Goal: Information Seeking & Learning: Learn about a topic

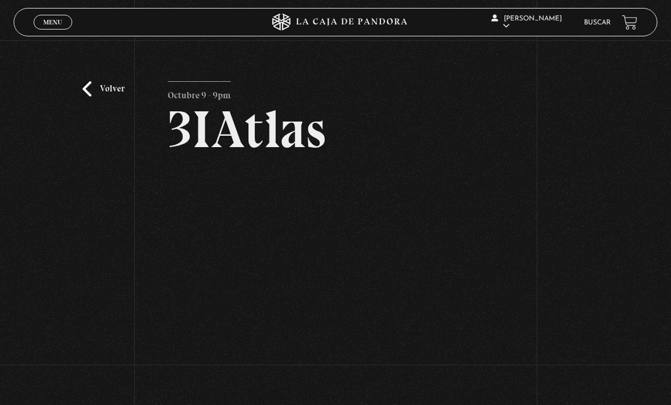
scroll to position [89, 0]
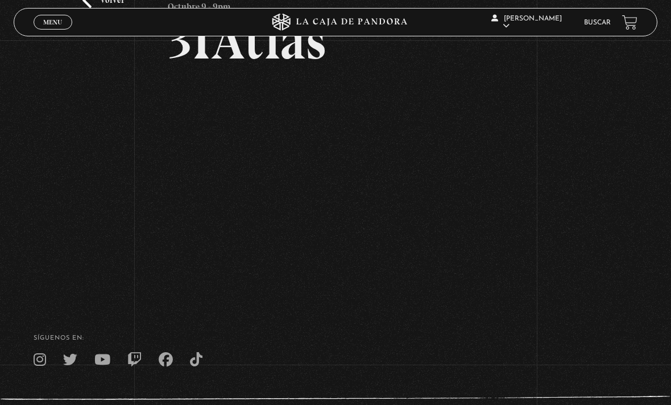
click at [595, 17] on li "Buscar" at bounding box center [597, 22] width 27 height 15
click at [598, 26] on link "Buscar" at bounding box center [597, 22] width 27 height 7
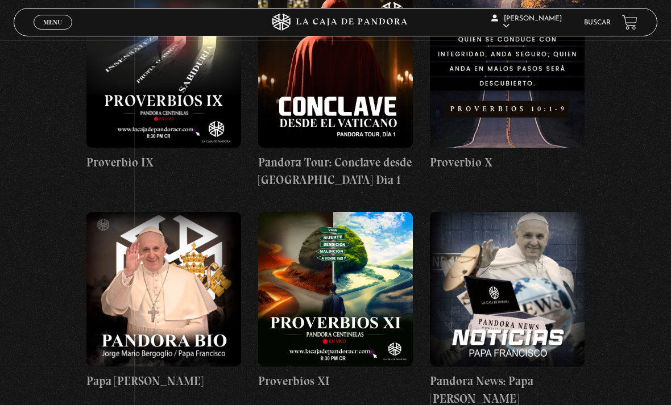
scroll to position [2198, 0]
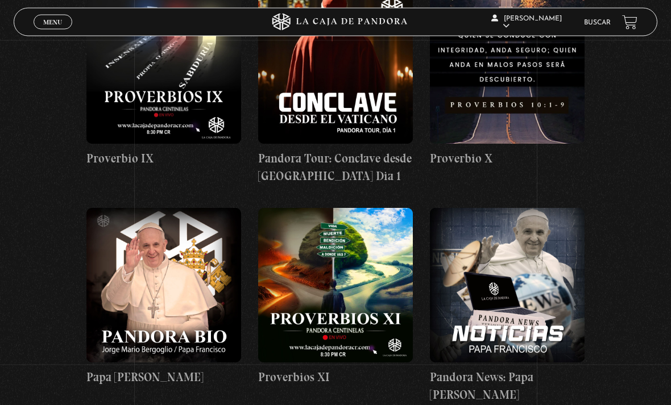
click at [604, 26] on link "Buscar" at bounding box center [597, 22] width 27 height 7
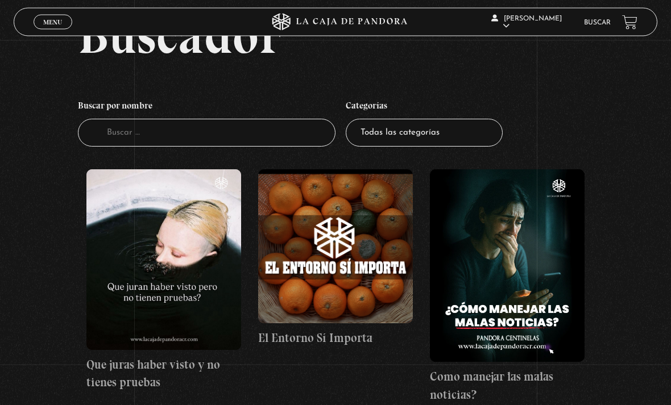
scroll to position [93, 0]
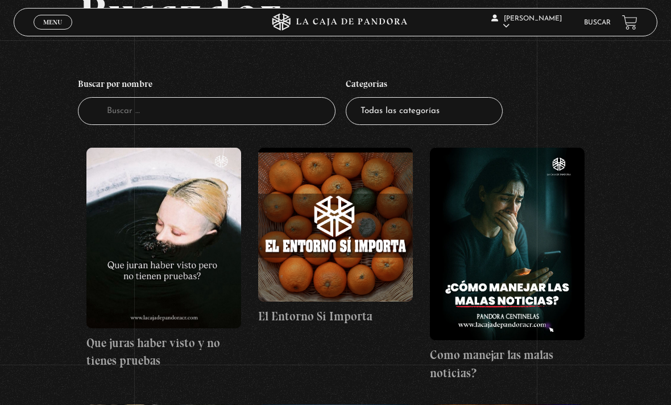
click at [477, 112] on select "Todas las categorías 11:11 Humanitario (1) Amo los [DATE] (4) Análisis de serie…" at bounding box center [424, 111] width 157 height 28
select select "nuevo-orden-mundial-nwo"
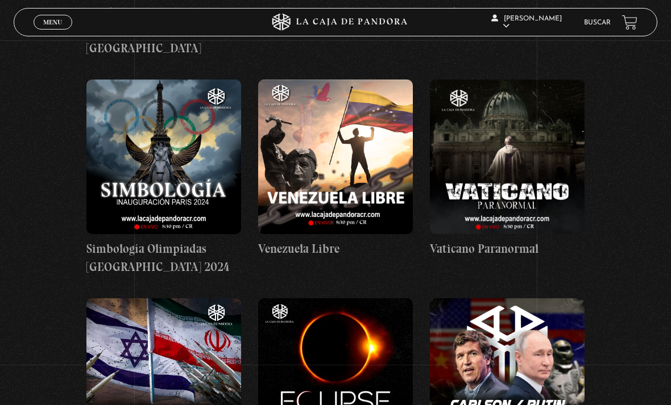
scroll to position [1352, 0]
click at [543, 104] on figure at bounding box center [507, 157] width 155 height 155
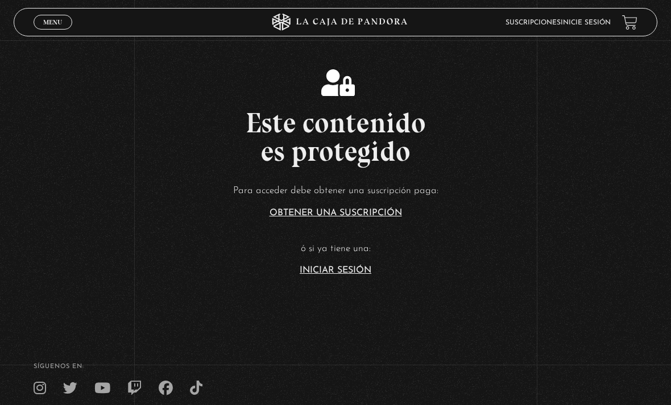
click at [345, 275] on link "Iniciar Sesión" at bounding box center [336, 270] width 72 height 9
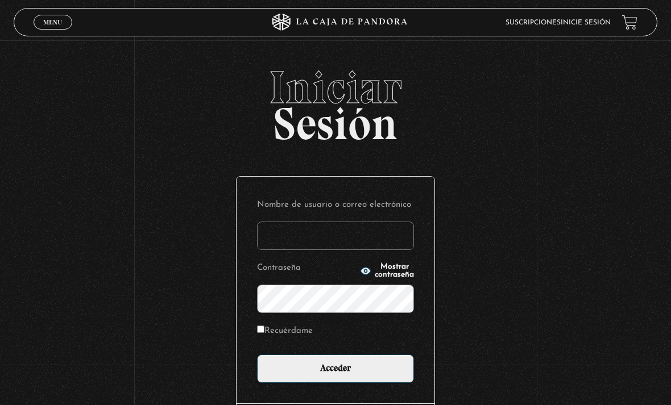
type input "[EMAIL_ADDRESS][DOMAIN_NAME]"
click at [335, 375] on input "Acceder" at bounding box center [335, 369] width 157 height 28
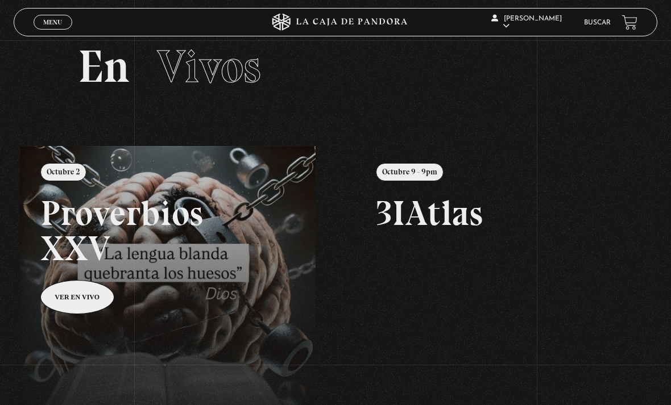
scroll to position [26, 0]
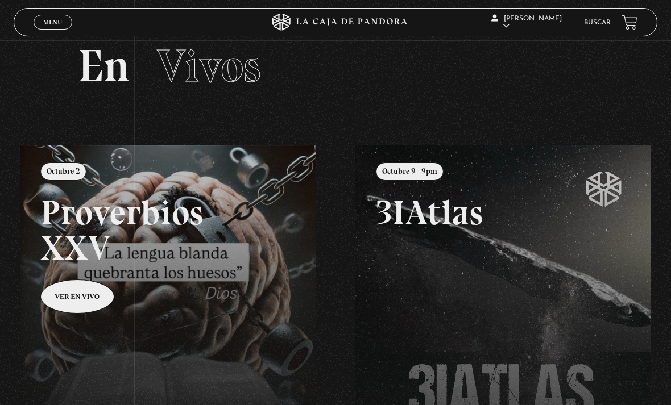
click at [597, 20] on link "Buscar" at bounding box center [597, 22] width 27 height 7
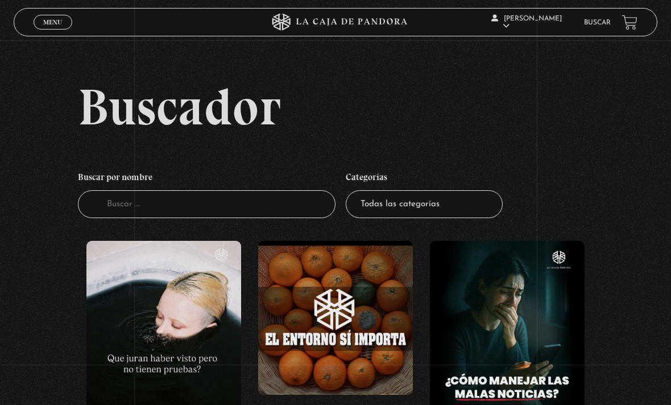
click at [474, 206] on select "Todas las categorías 11:11 Humanitario (1) Amo los [DATE] (4) Análisis de serie…" at bounding box center [424, 204] width 157 height 28
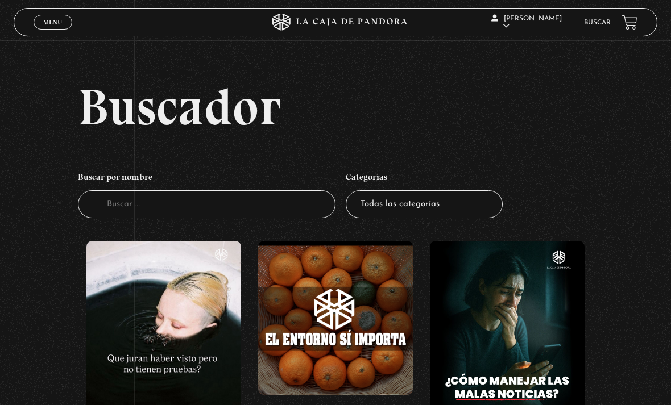
select select "nuevo-orden-mundial-nwo"
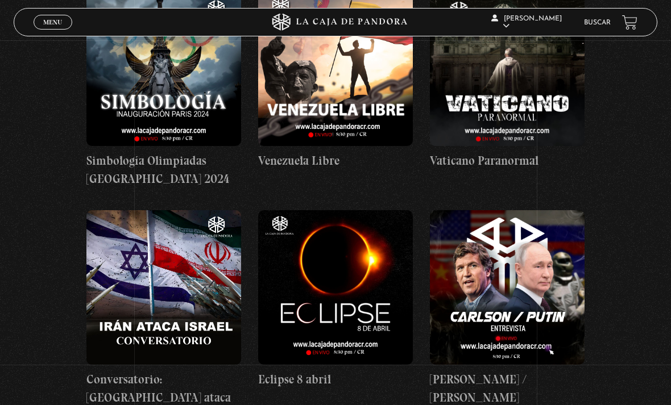
scroll to position [1437, 0]
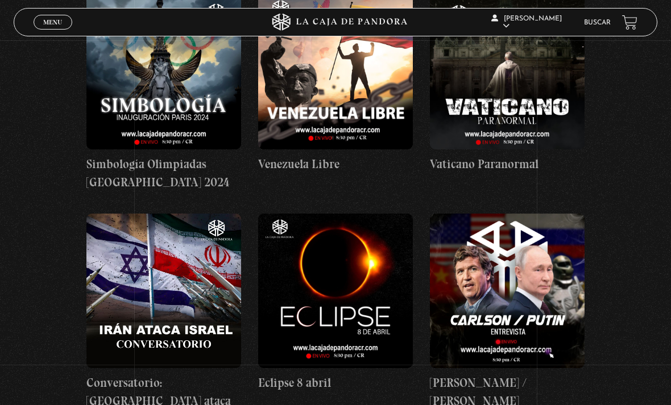
click at [546, 100] on figure at bounding box center [507, 72] width 155 height 155
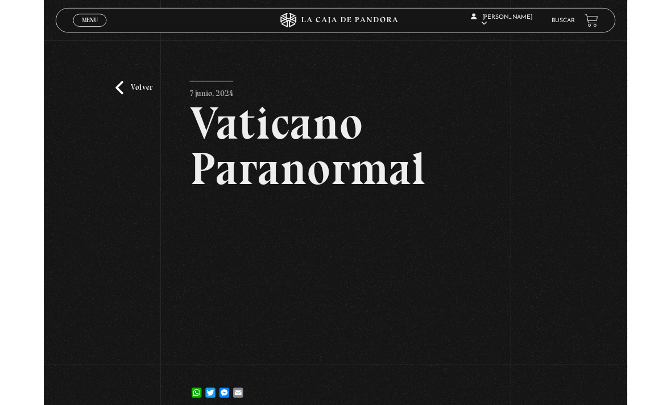
scroll to position [103, 0]
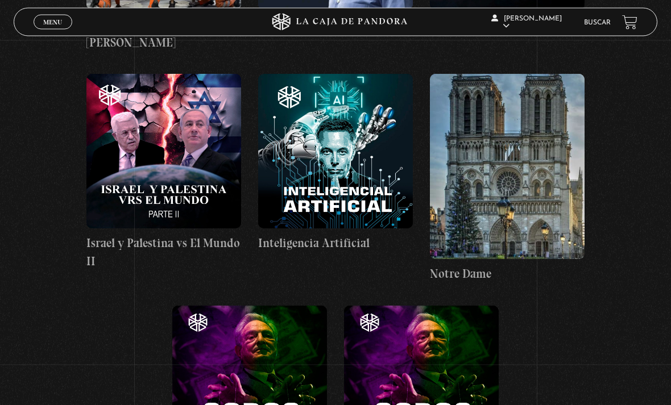
scroll to position [5735, 0]
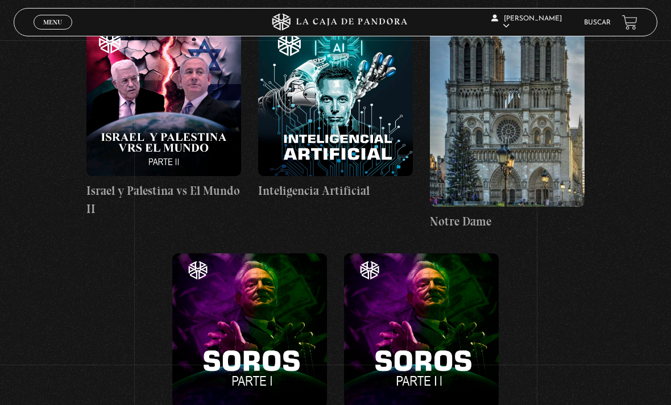
click at [280, 253] on figure at bounding box center [249, 330] width 155 height 155
